Goal: Transaction & Acquisition: Purchase product/service

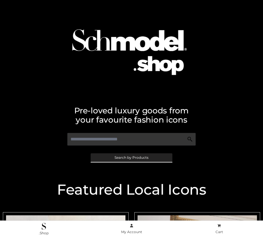
click at [131, 157] on span "Search by Products" at bounding box center [131, 157] width 34 height 3
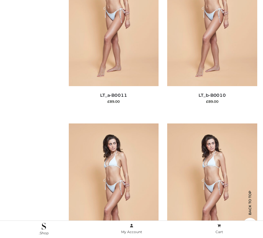
scroll to position [58, 0]
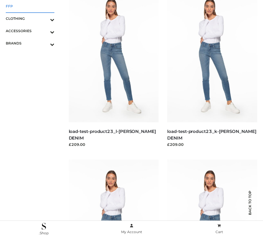
click at [30, 6] on span "FFP" at bounding box center [30, 6] width 49 height 7
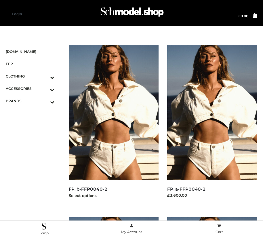
click at [113, 126] on img at bounding box center [114, 112] width 90 height 135
